Goal: Information Seeking & Learning: Learn about a topic

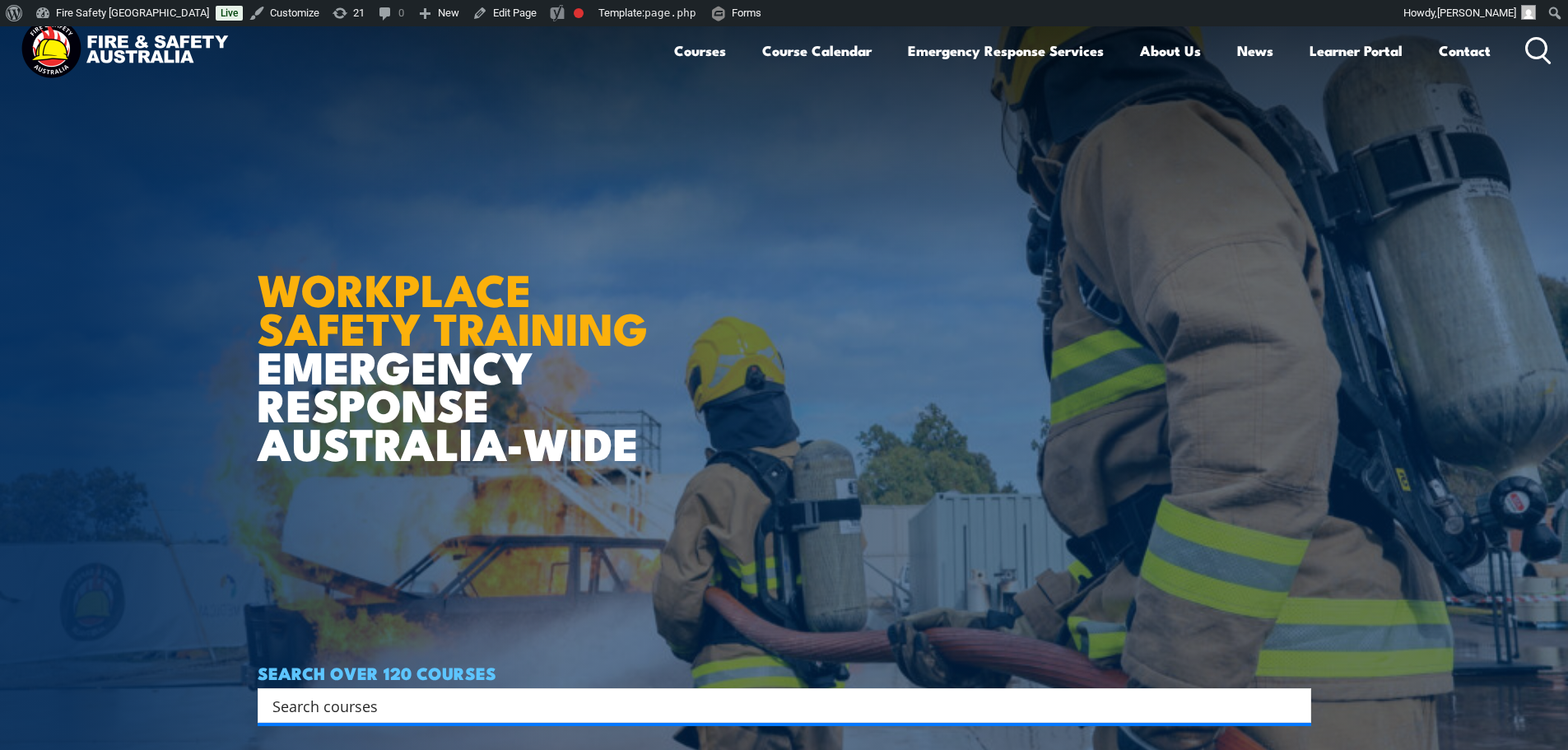
click at [565, 699] on input "Search input" at bounding box center [773, 706] width 1003 height 25
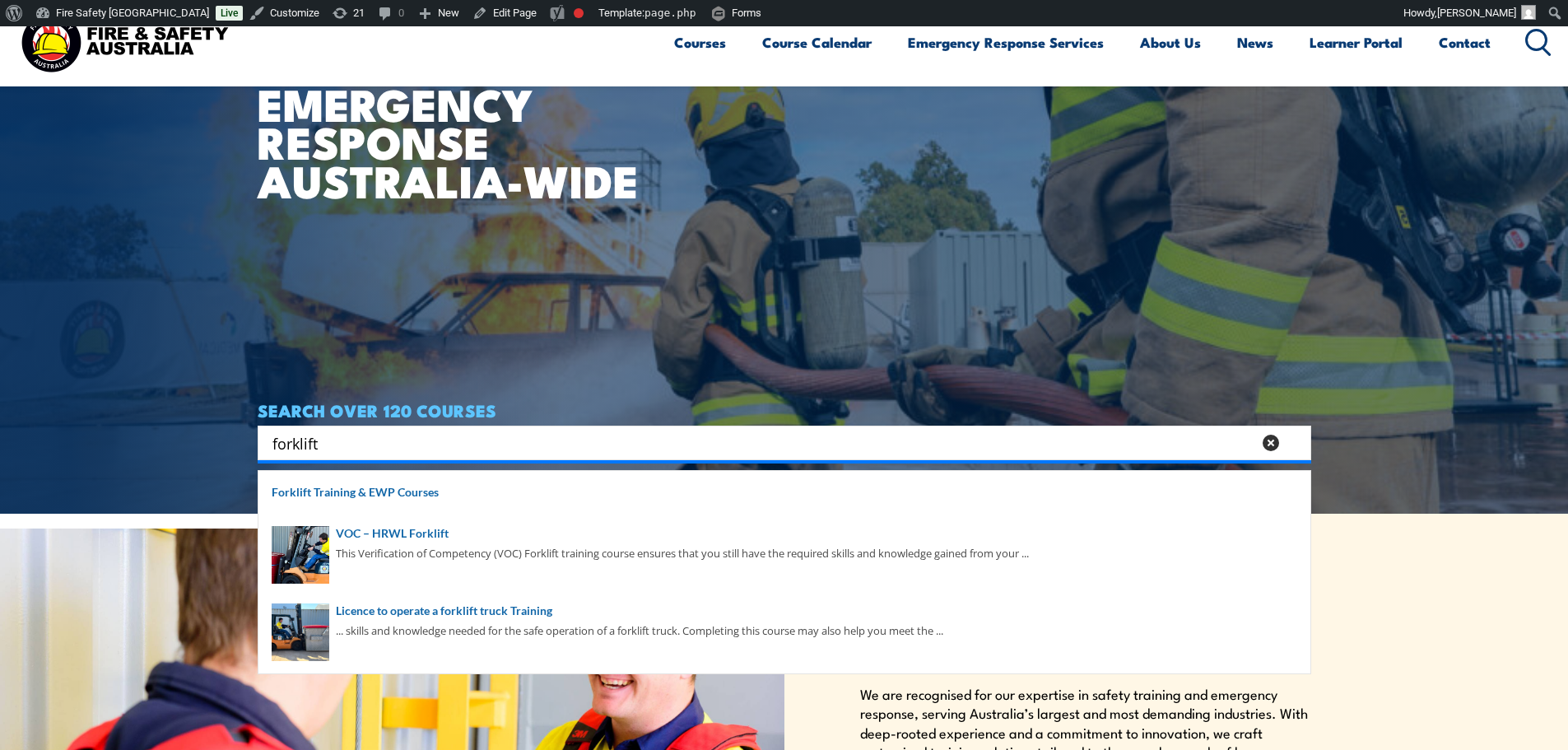
scroll to position [274, 0]
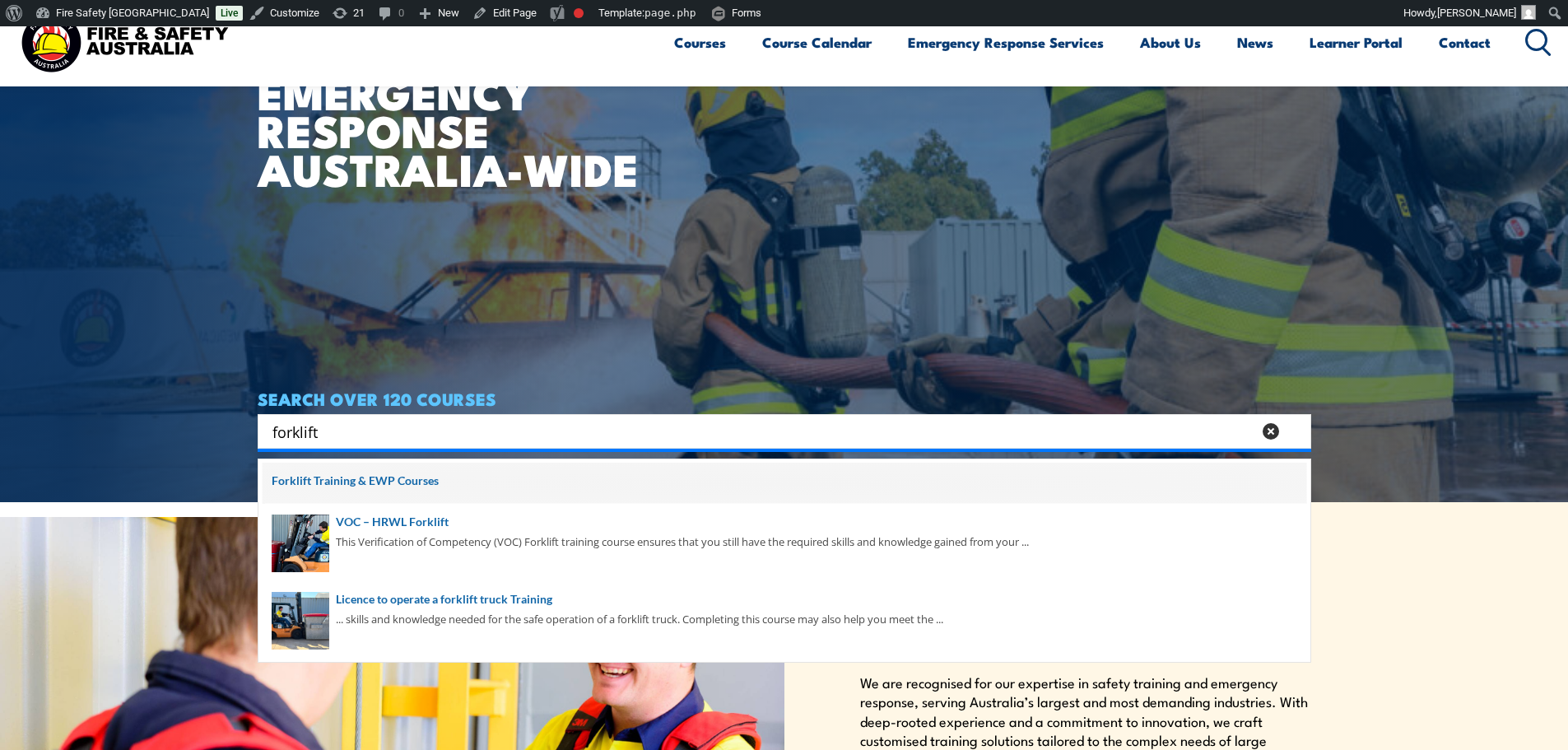
type input "forklift"
click at [399, 482] on span at bounding box center [785, 483] width 1044 height 41
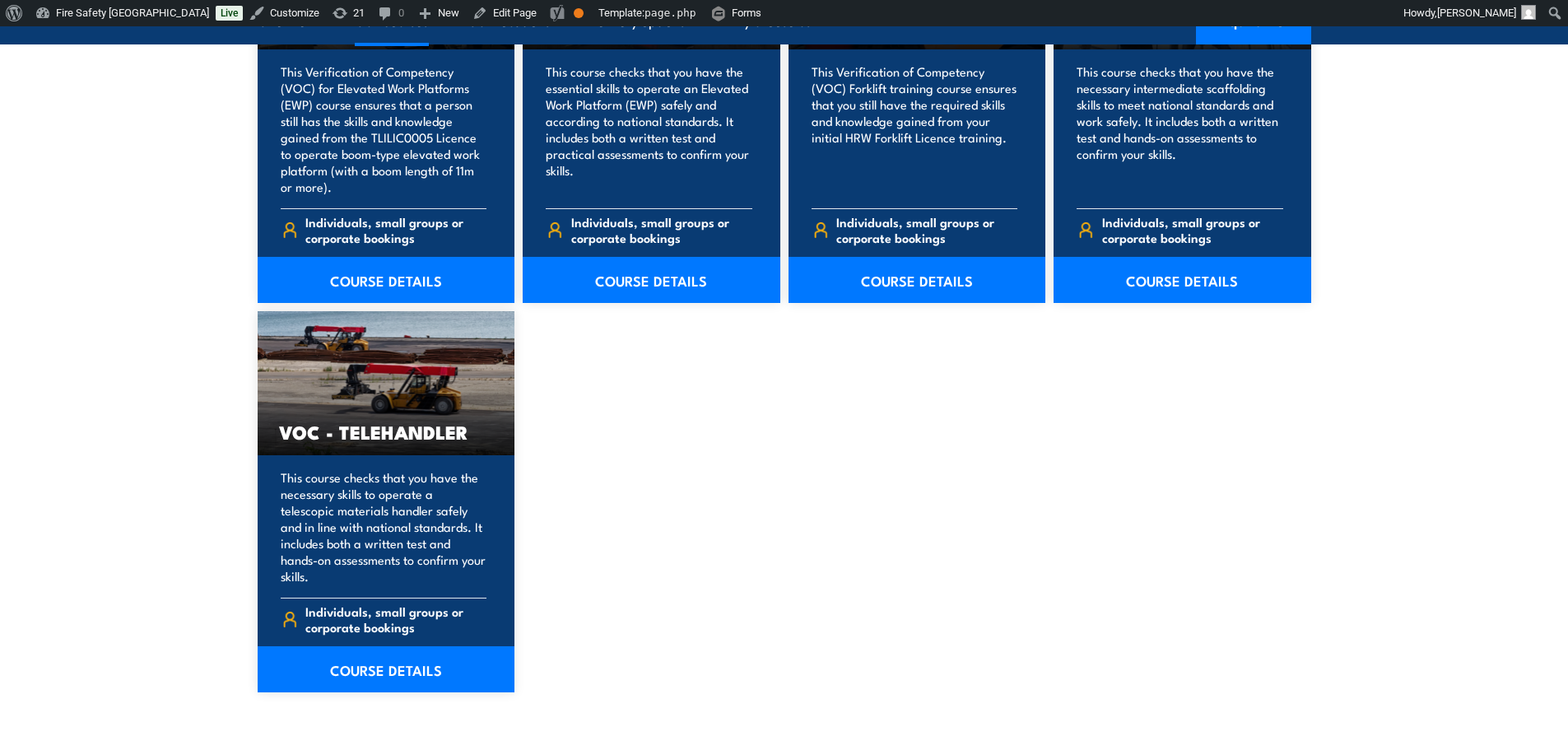
scroll to position [1373, 0]
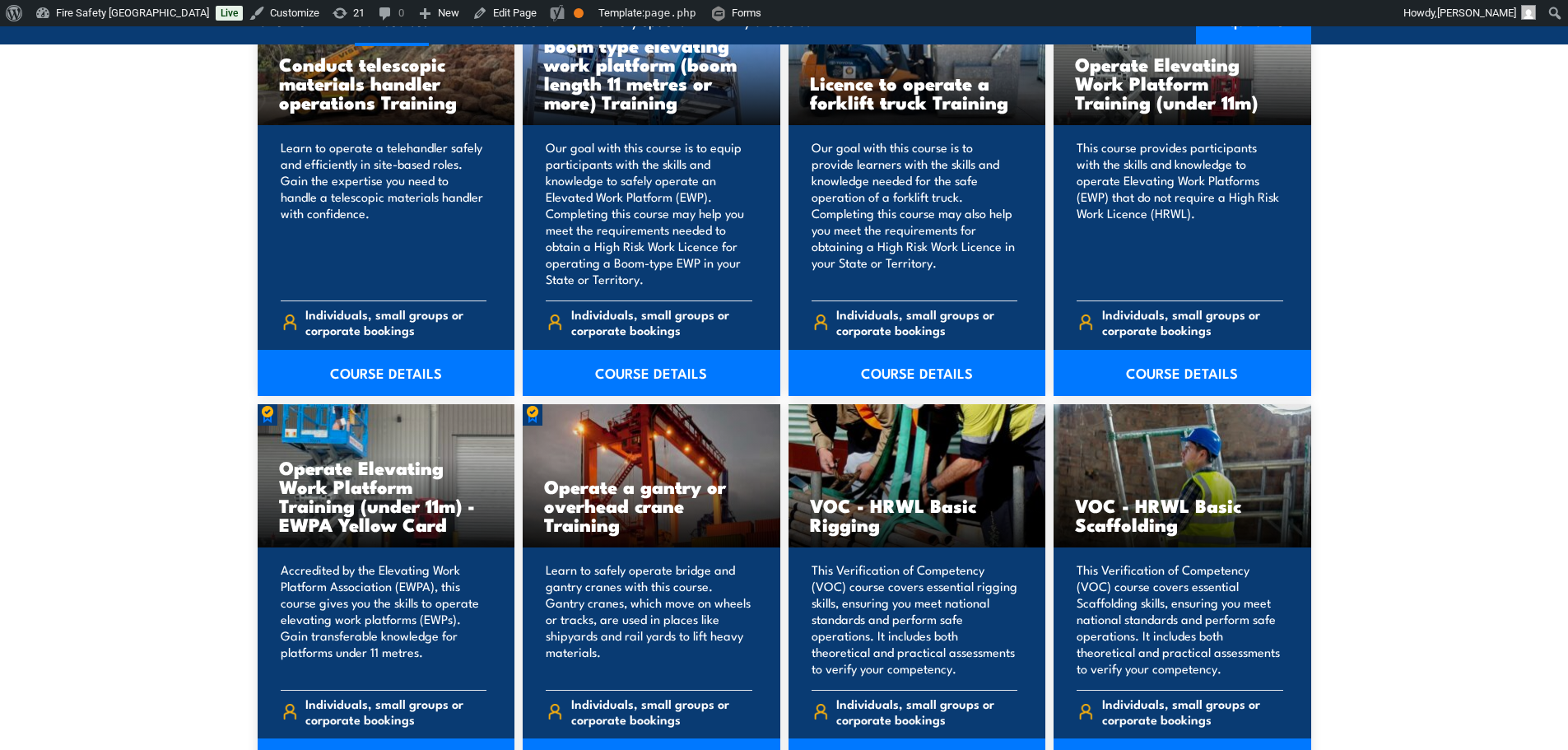
scroll to position [1647, 0]
